Goal: Check status

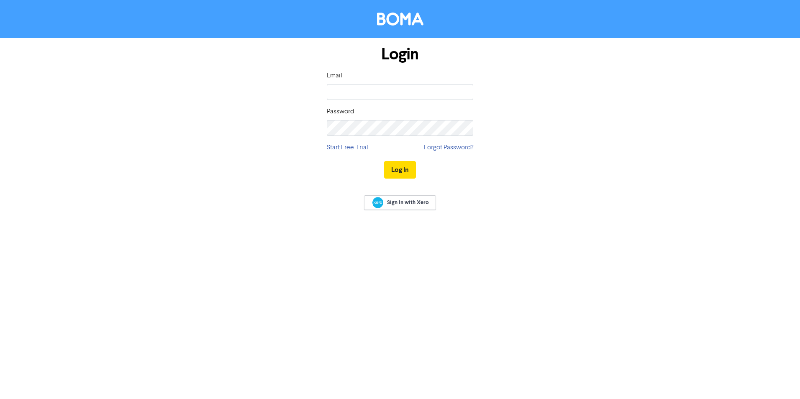
type input "[PERSON_NAME][EMAIL_ADDRESS][DOMAIN_NAME]"
click at [398, 165] on button "Log In" at bounding box center [400, 170] width 32 height 18
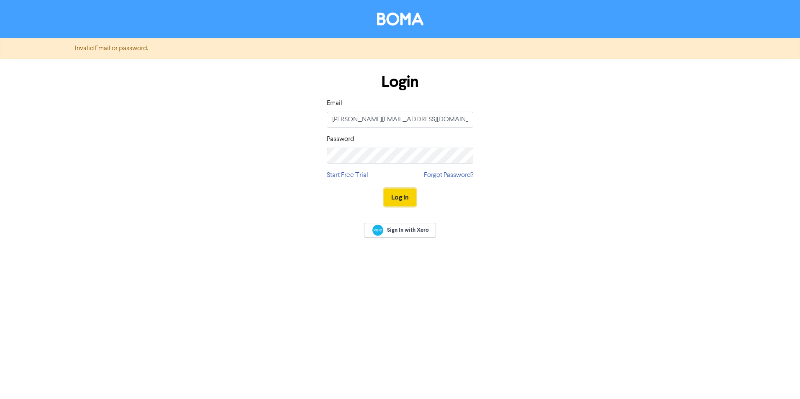
click at [396, 197] on button "Log In" at bounding box center [400, 198] width 32 height 18
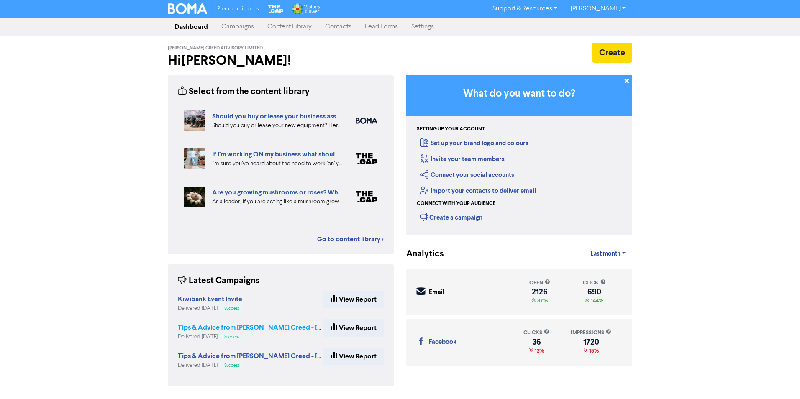
click at [221, 329] on strong "Tips & Advice from [PERSON_NAME] Creed - [DATE]" at bounding box center [257, 327] width 159 height 8
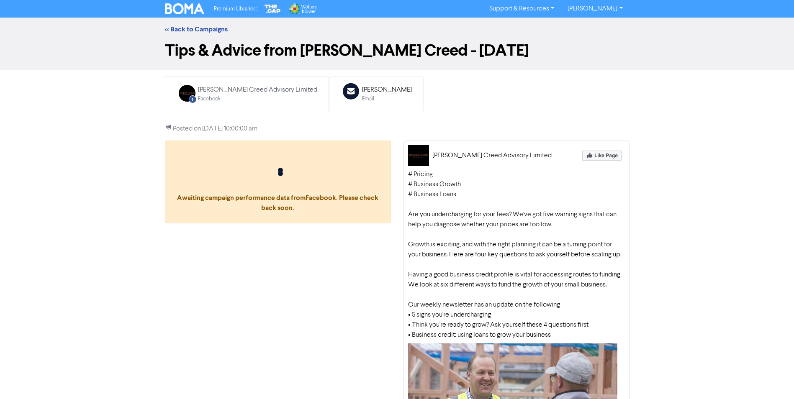
click at [362, 95] on div "Email" at bounding box center [387, 99] width 50 height 8
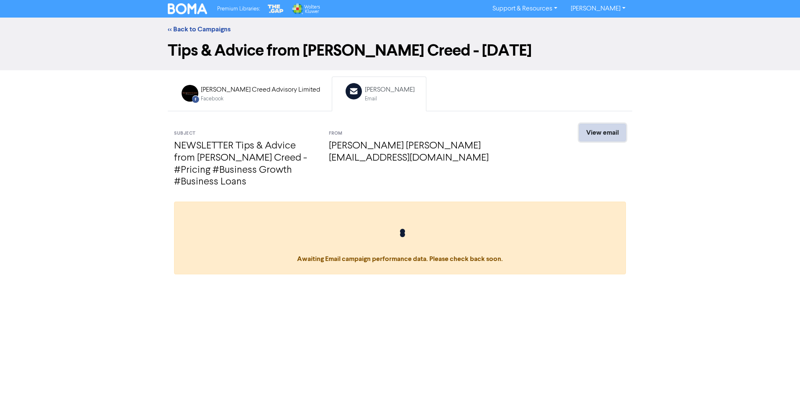
click at [605, 134] on link "View email" at bounding box center [602, 133] width 47 height 18
